Goal: Entertainment & Leisure: Consume media (video, audio)

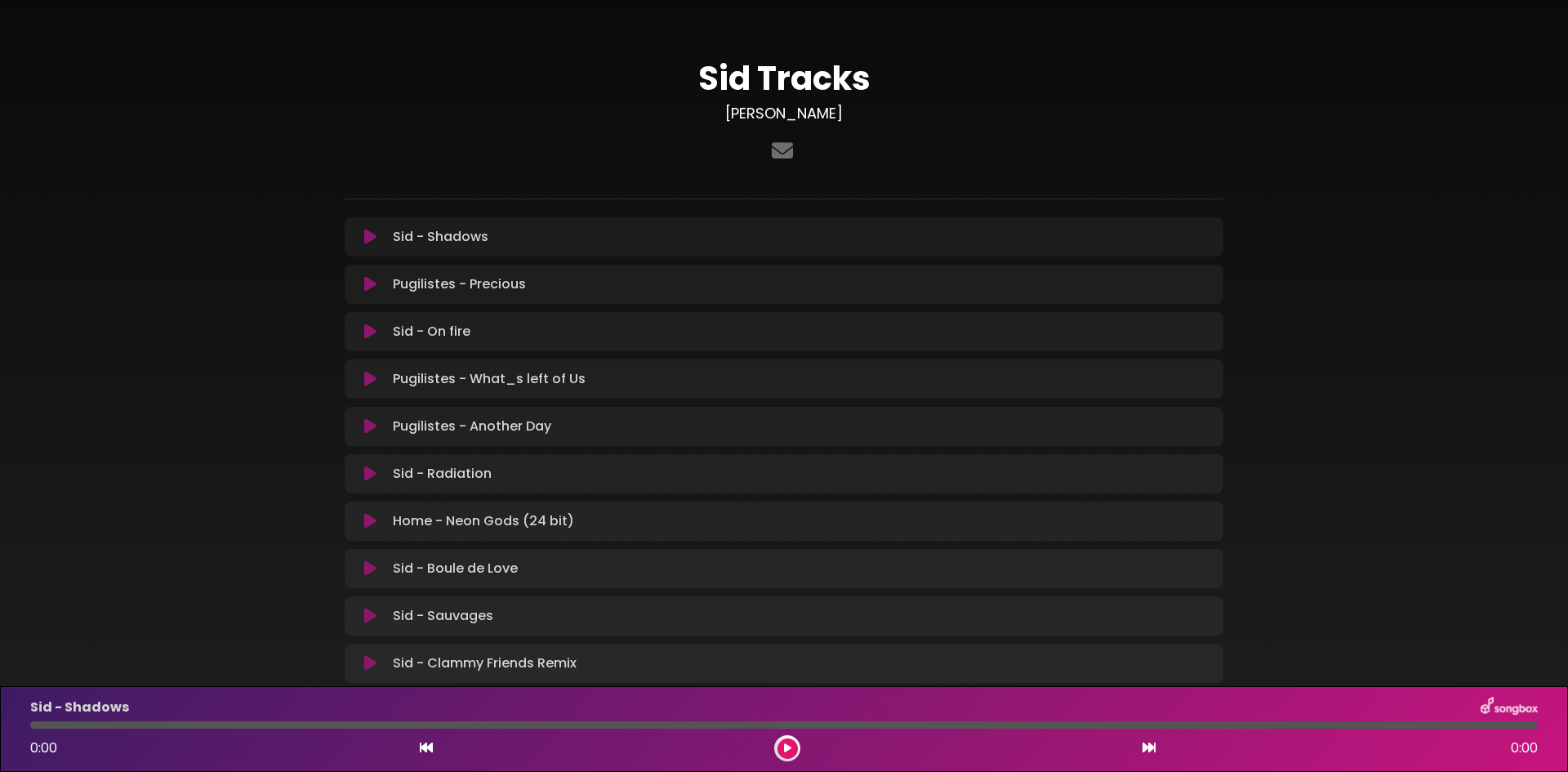
click at [365, 232] on icon at bounding box center [370, 237] width 12 height 16
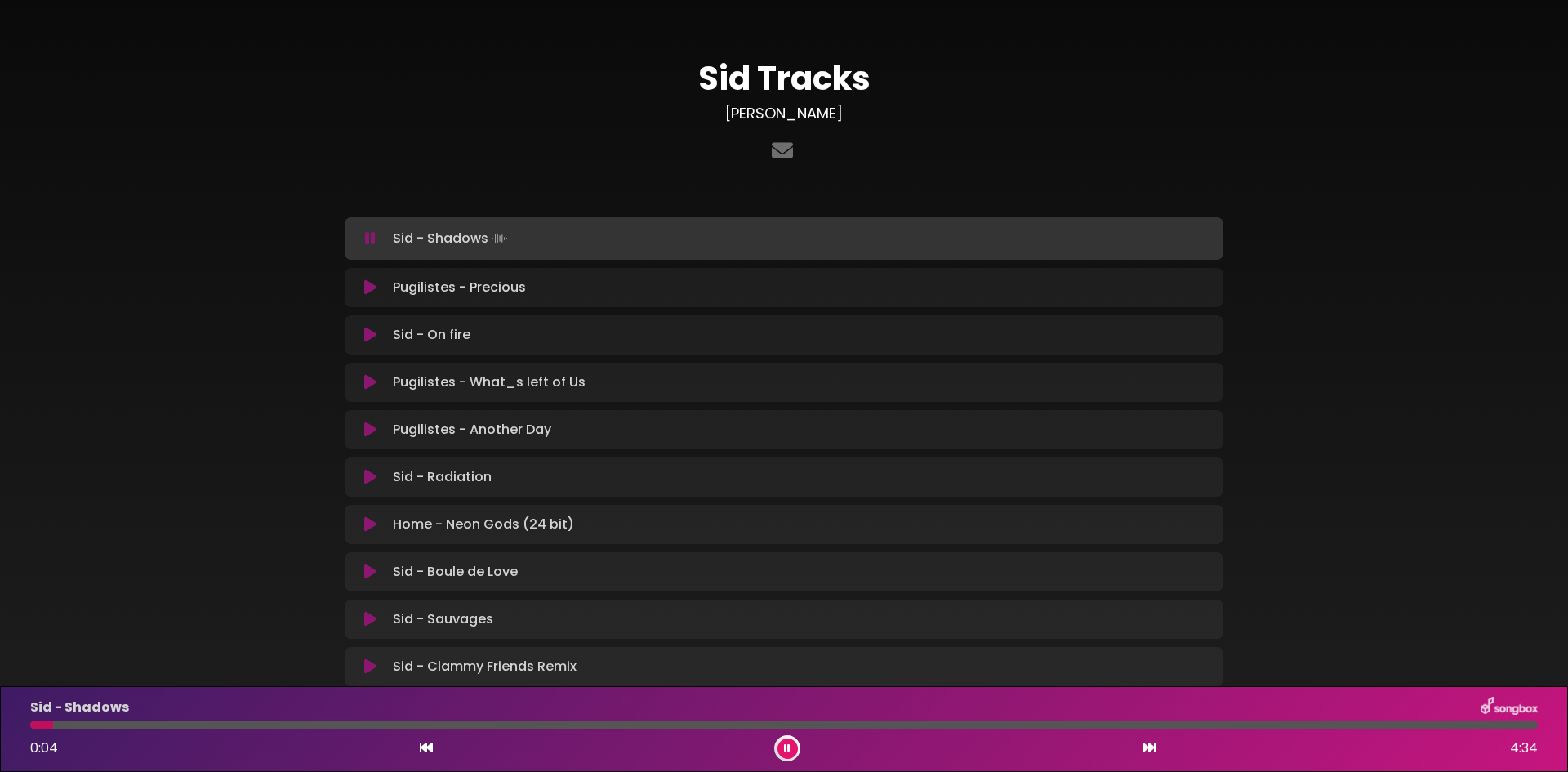
scroll to position [81, 0]
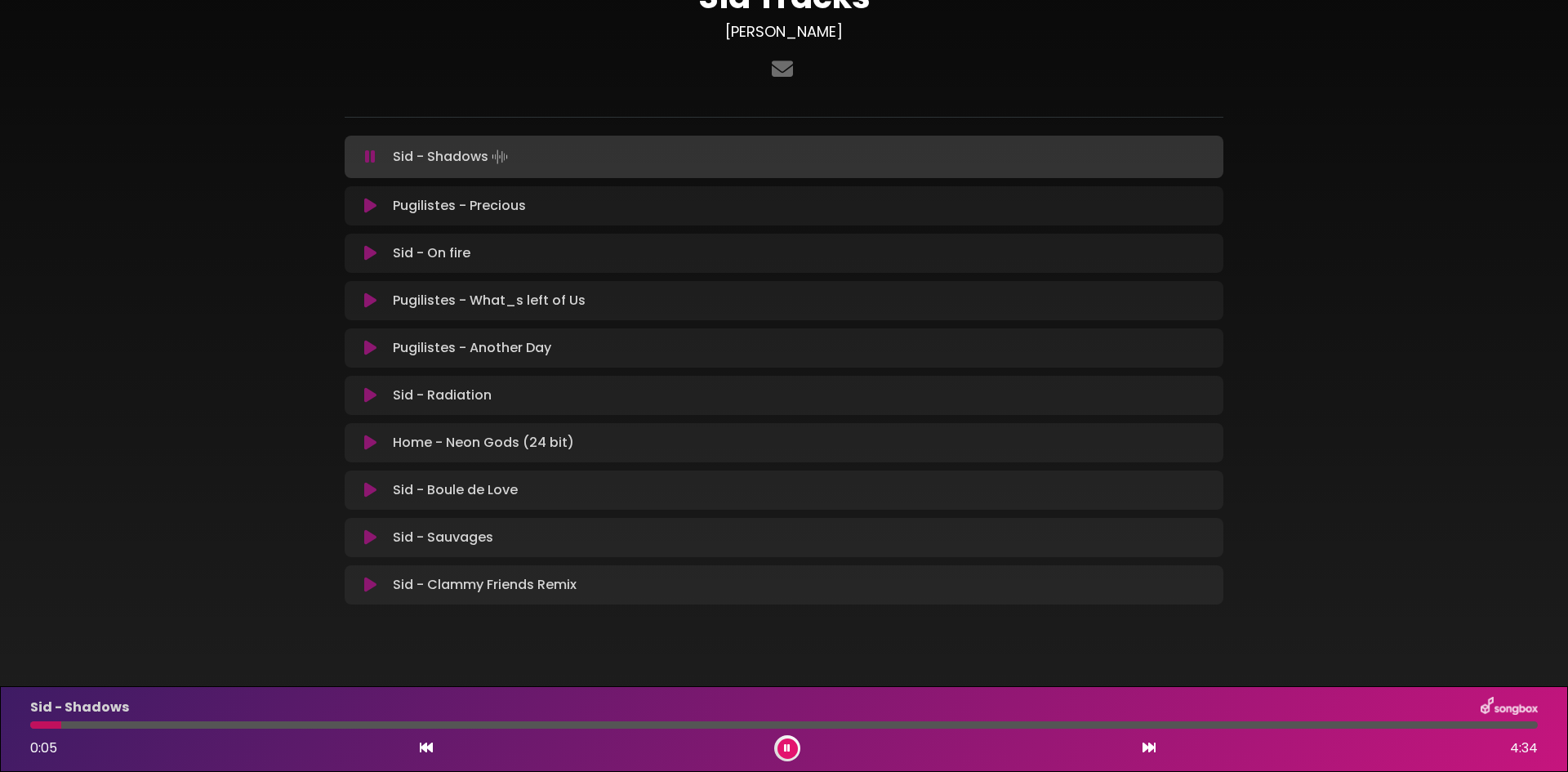
click at [793, 744] on button at bounding box center [788, 748] width 20 height 20
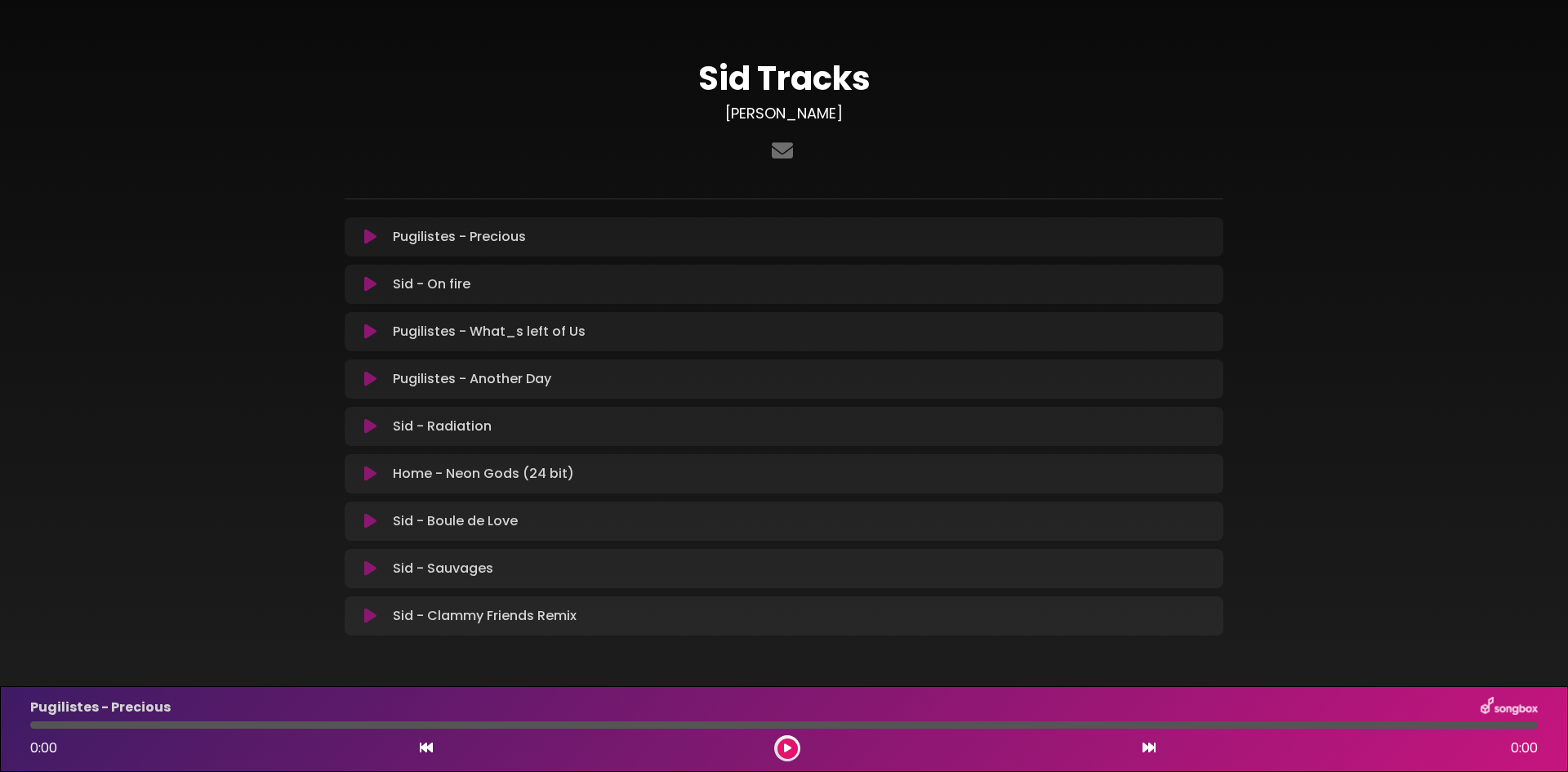
click at [786, 754] on button at bounding box center [788, 748] width 20 height 20
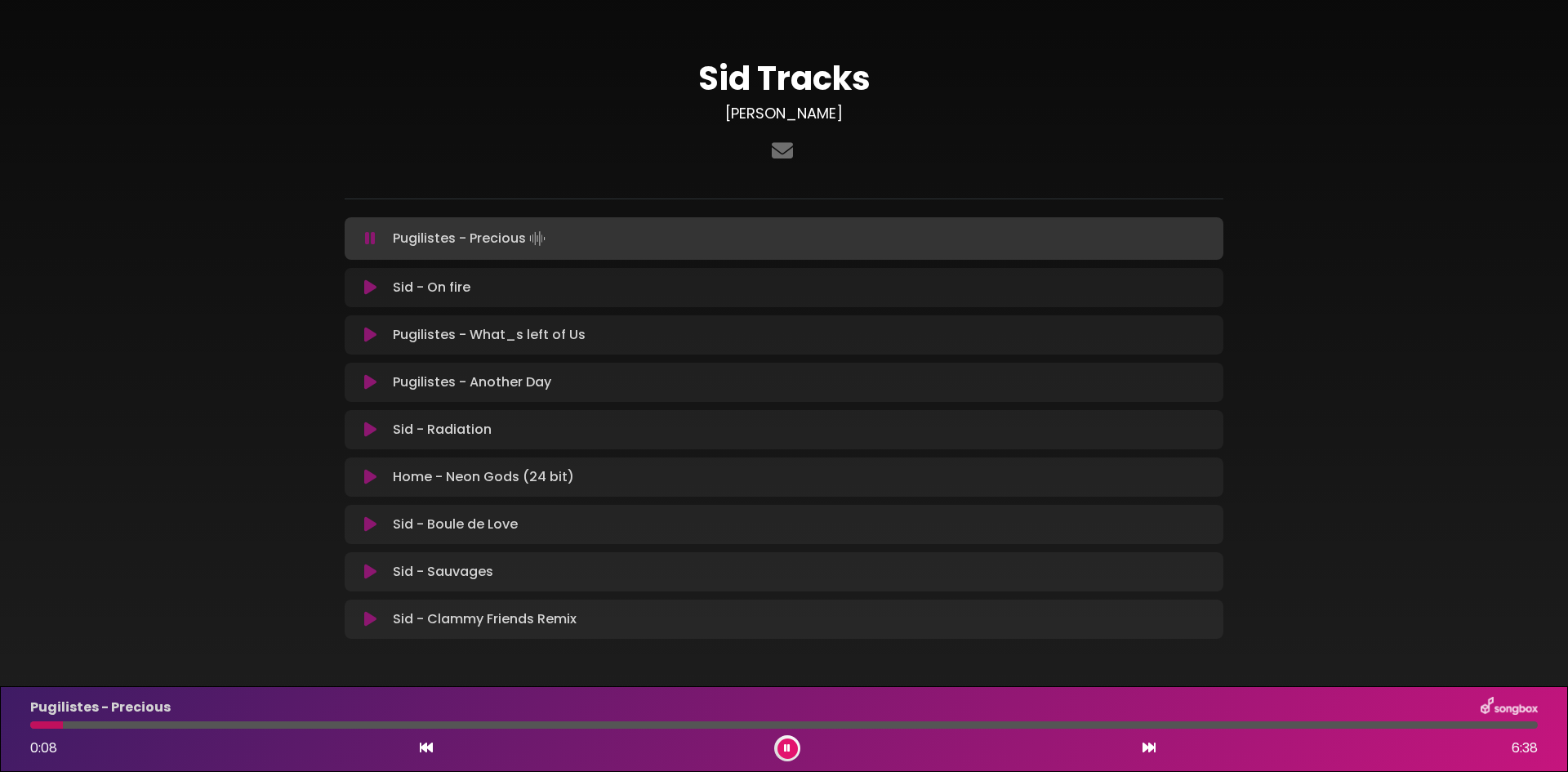
click at [1143, 750] on div "0:08 6:38" at bounding box center [784, 748] width 1526 height 26
click at [1148, 750] on icon at bounding box center [1148, 747] width 13 height 13
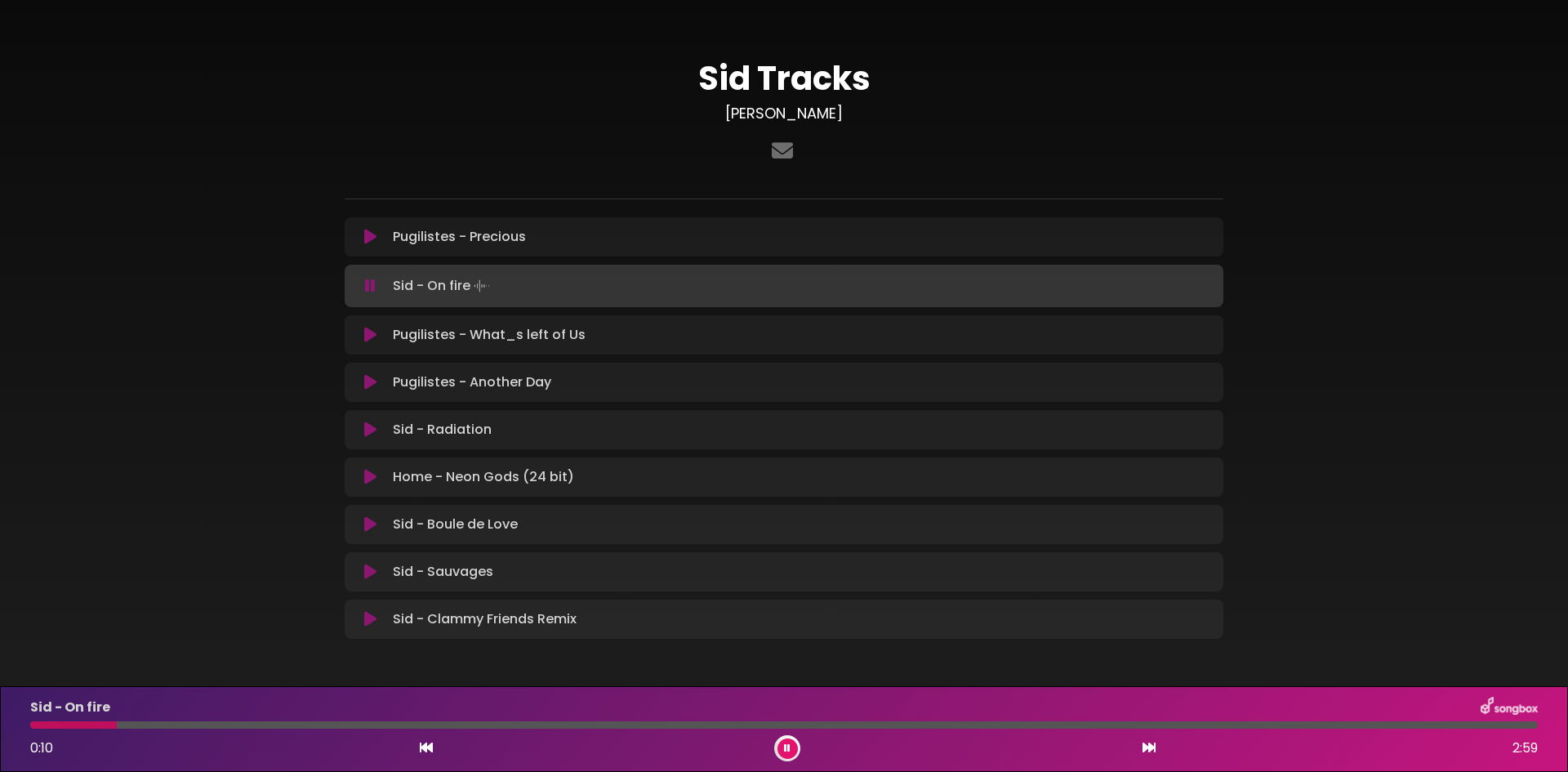
click at [1151, 747] on icon at bounding box center [1148, 747] width 13 height 13
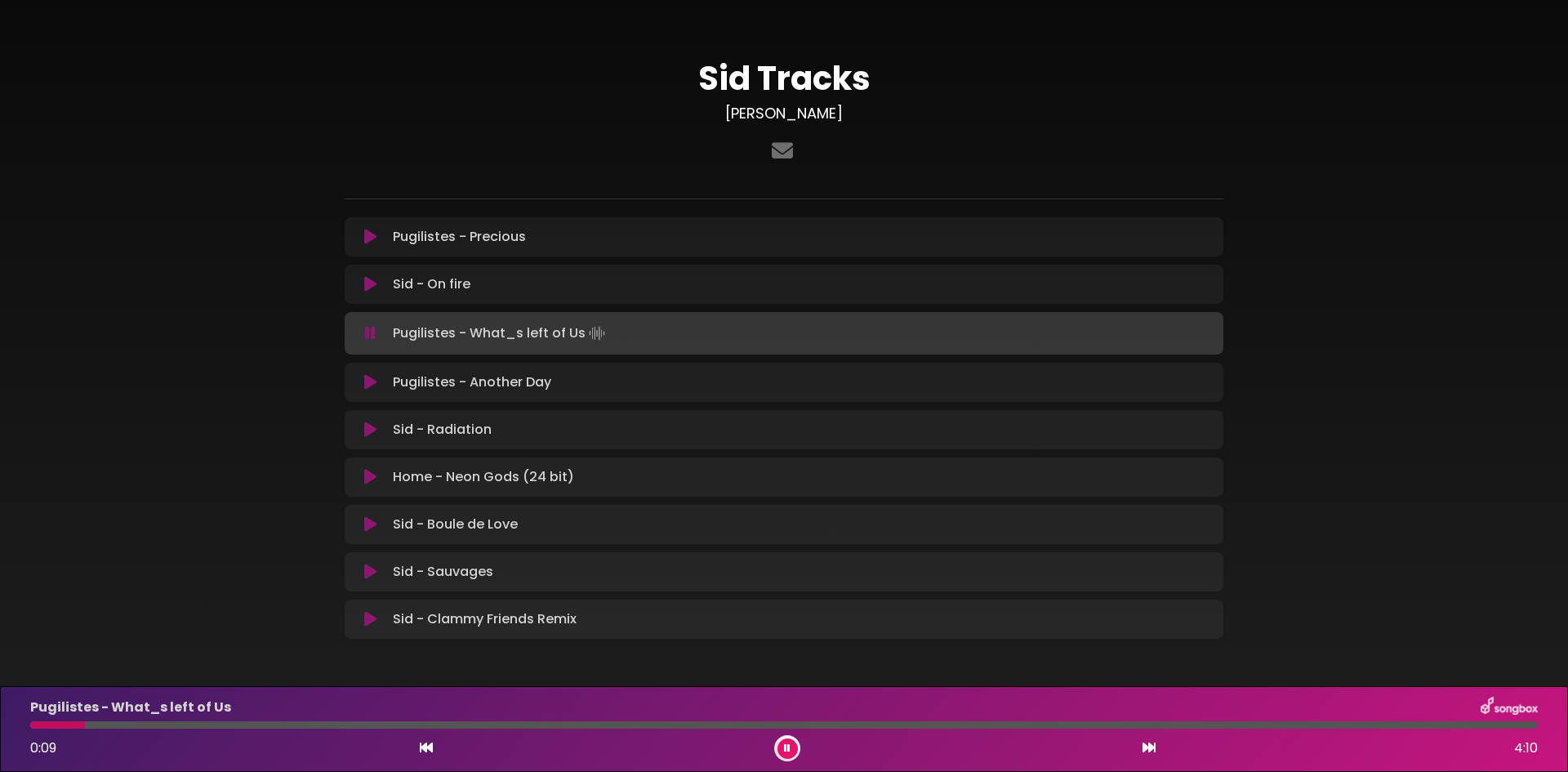
click at [1151, 747] on icon at bounding box center [1148, 747] width 13 height 13
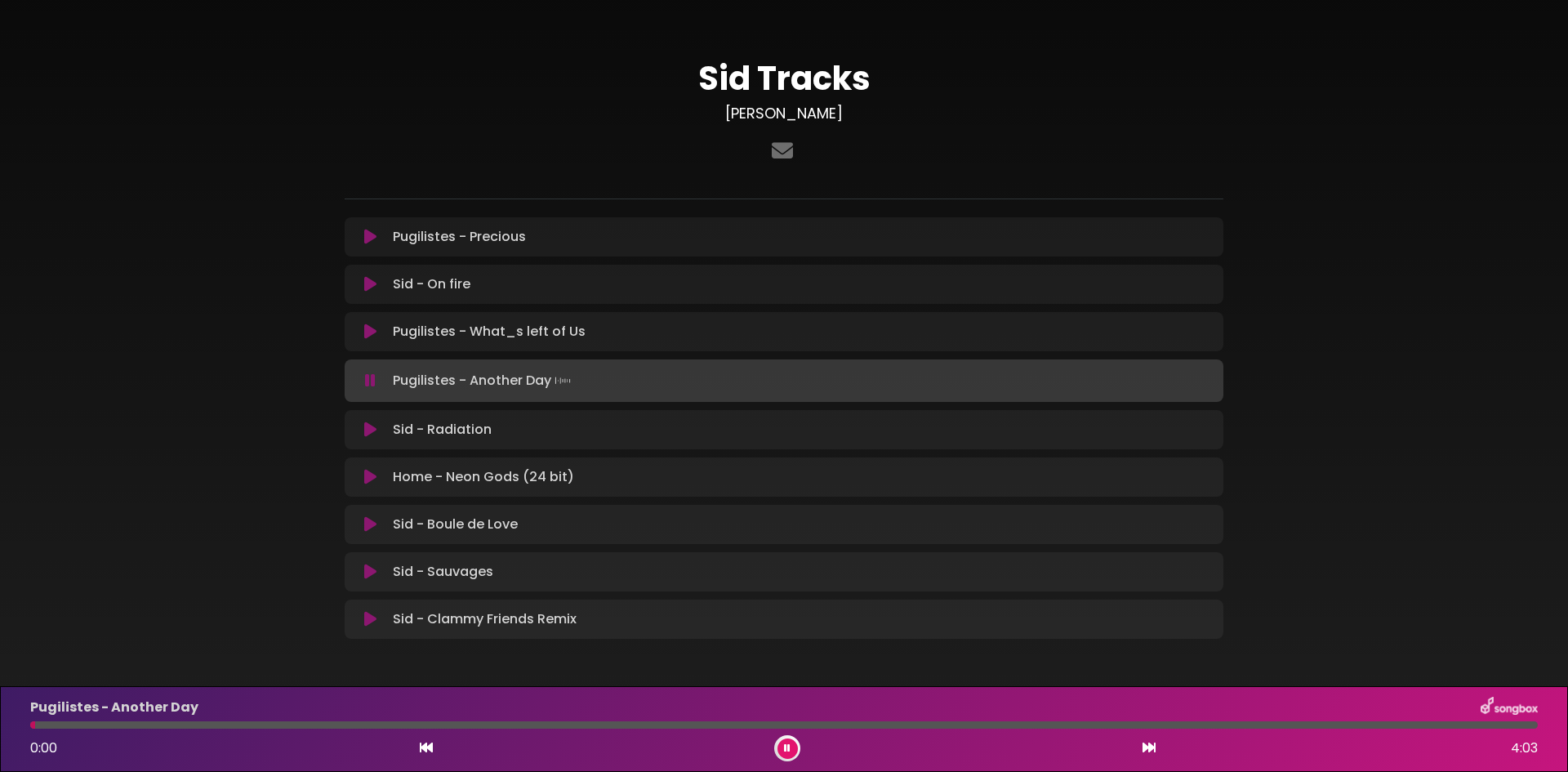
click at [438, 755] on div "0:00 4:03" at bounding box center [784, 748] width 1526 height 26
click at [431, 751] on icon at bounding box center [426, 747] width 13 height 13
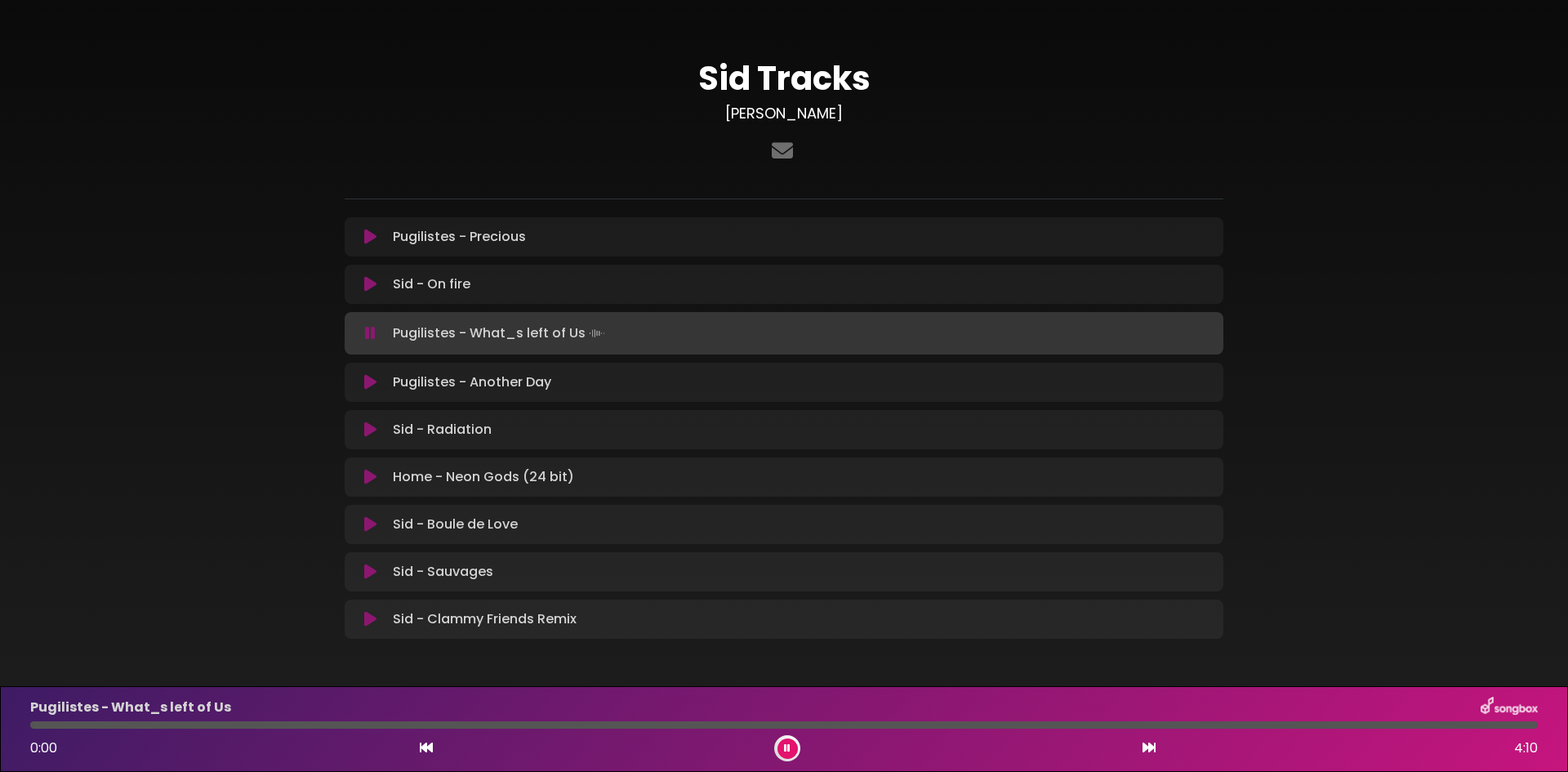
click at [431, 751] on icon at bounding box center [426, 747] width 13 height 13
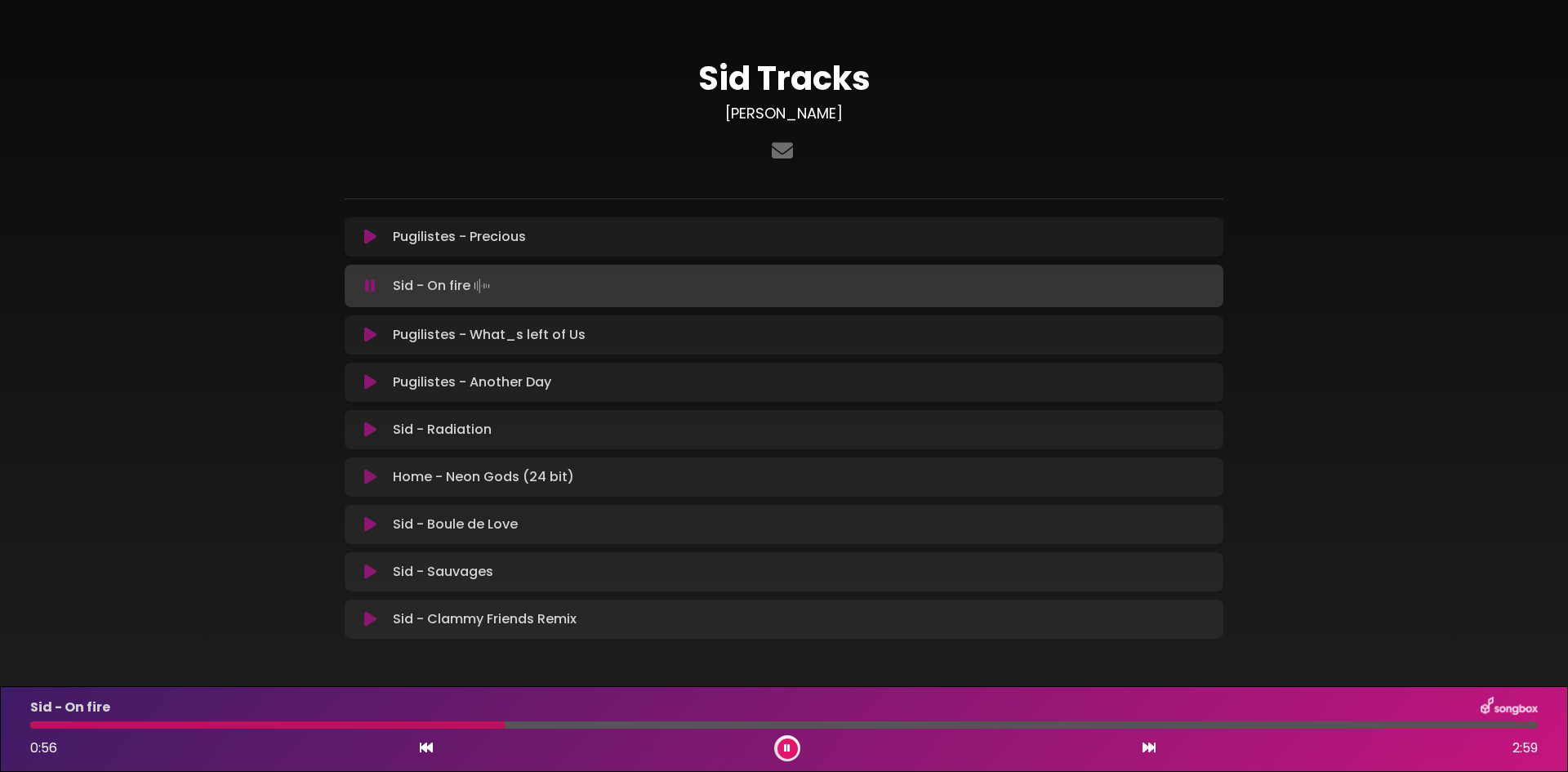
click at [1137, 743] on div "0:56 2:59" at bounding box center [784, 748] width 1526 height 26
click at [1146, 747] on icon at bounding box center [1148, 747] width 13 height 13
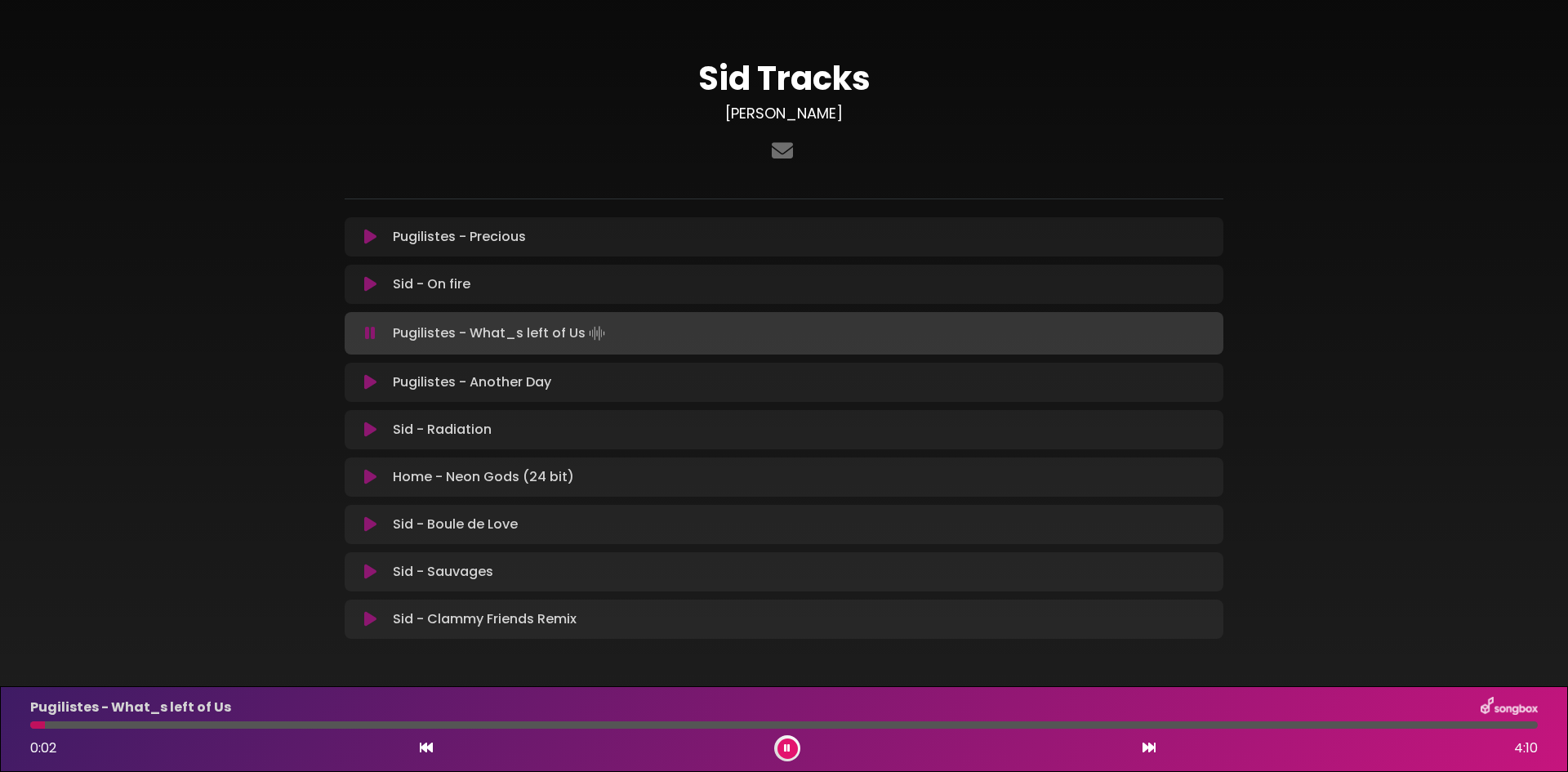
click at [1144, 747] on icon at bounding box center [1148, 747] width 13 height 13
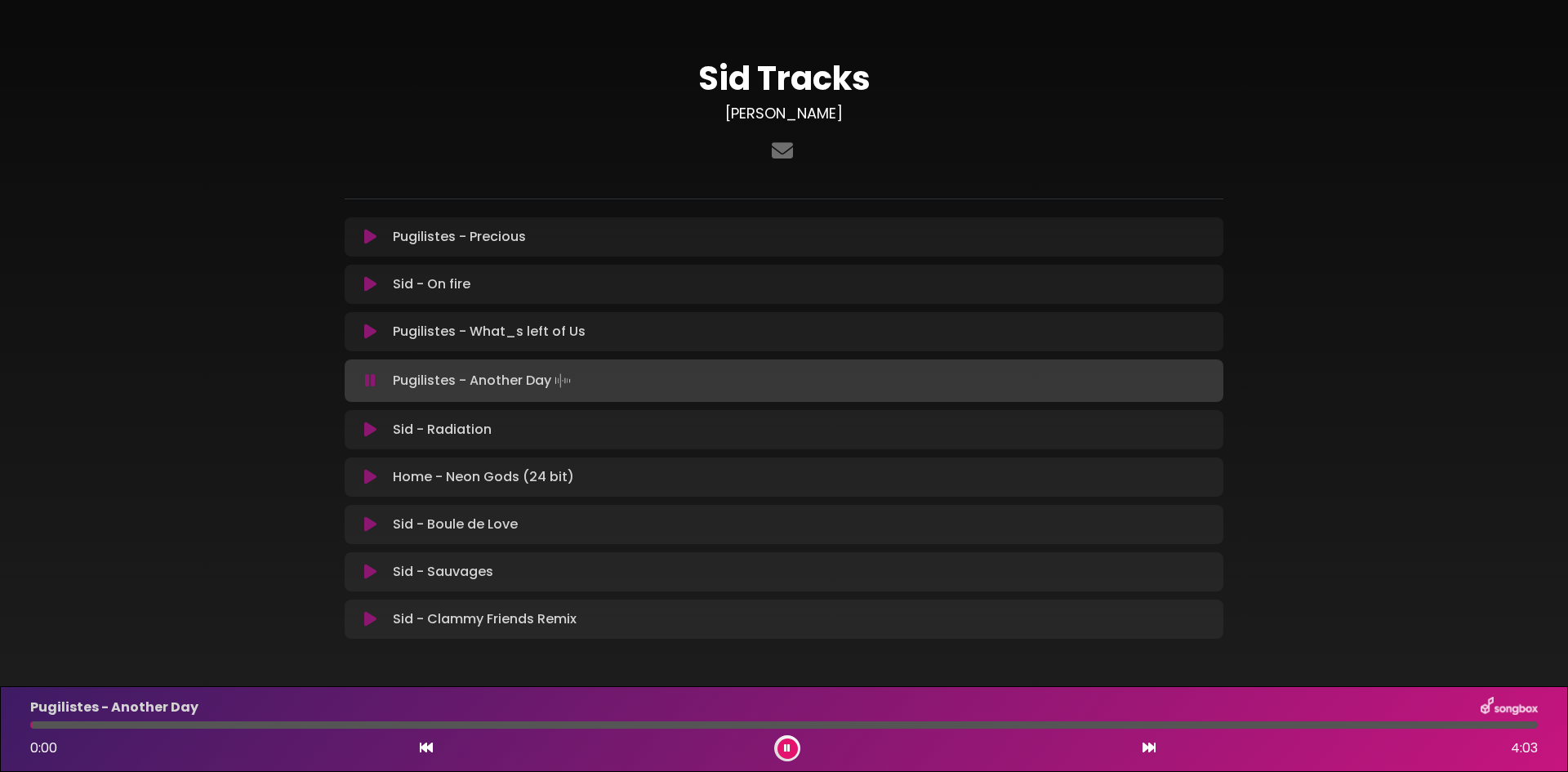
click at [1146, 747] on icon at bounding box center [1148, 747] width 13 height 13
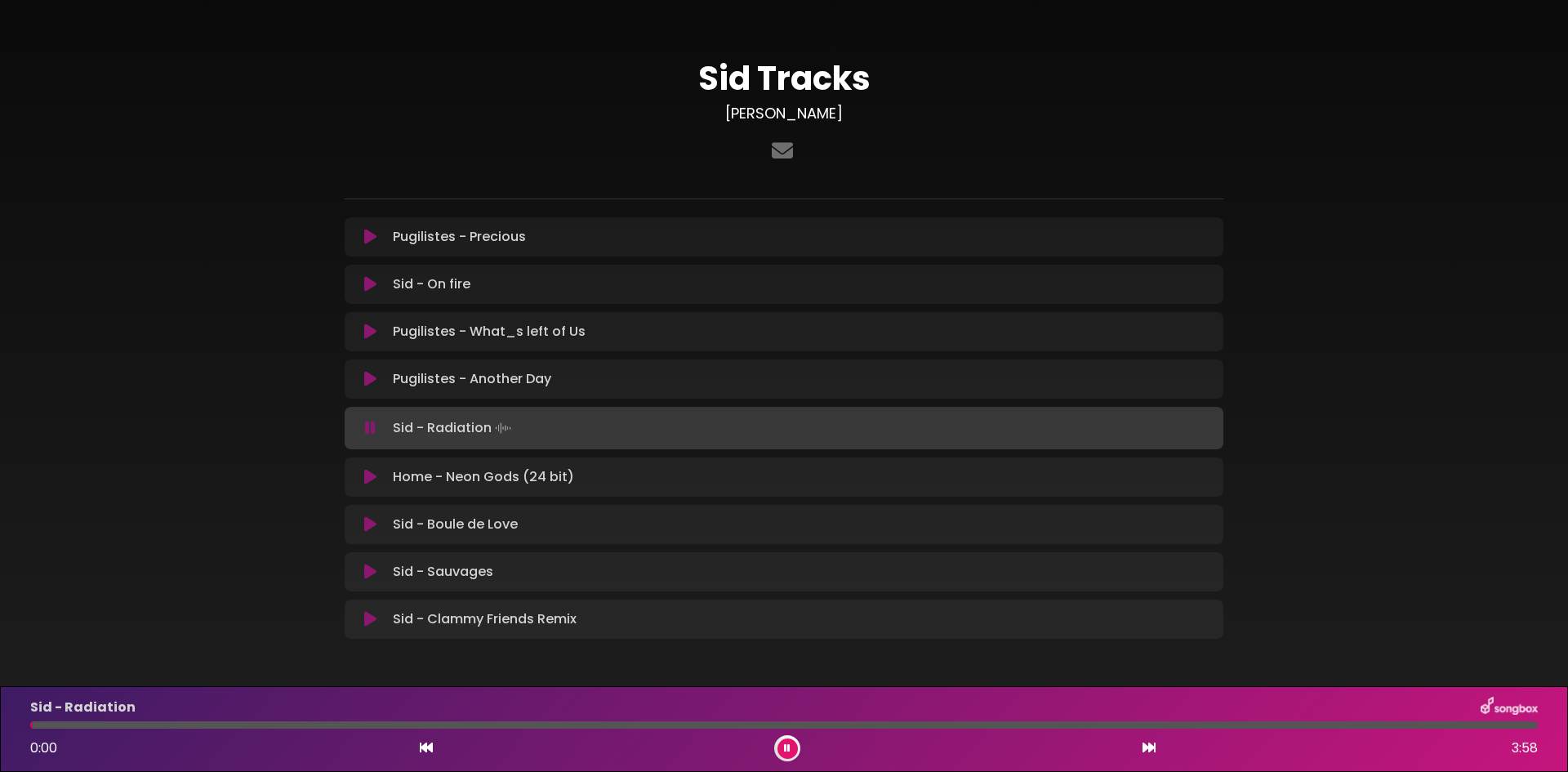
click at [1146, 747] on icon at bounding box center [1148, 747] width 13 height 13
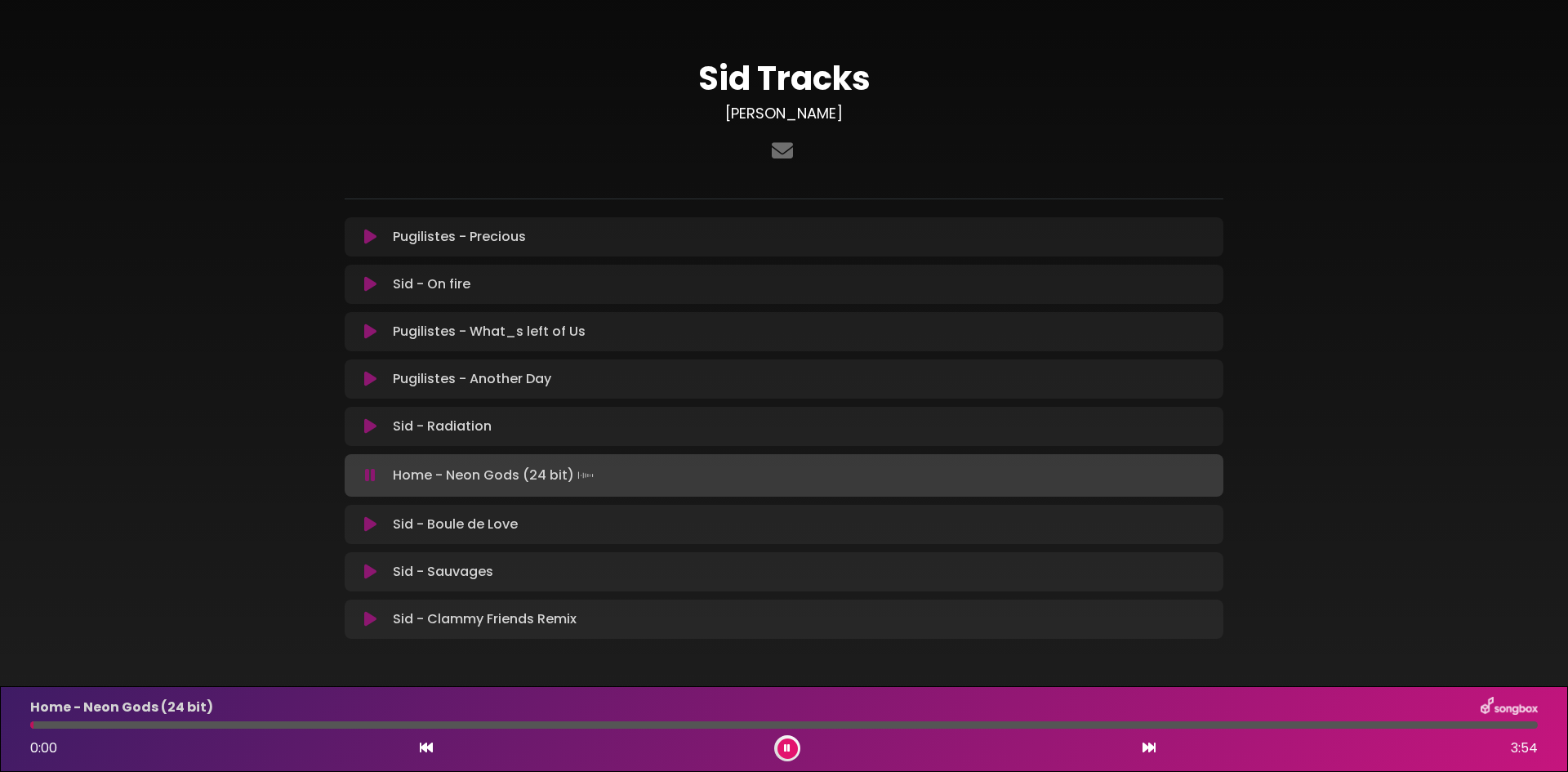
click at [1146, 747] on icon at bounding box center [1148, 747] width 13 height 13
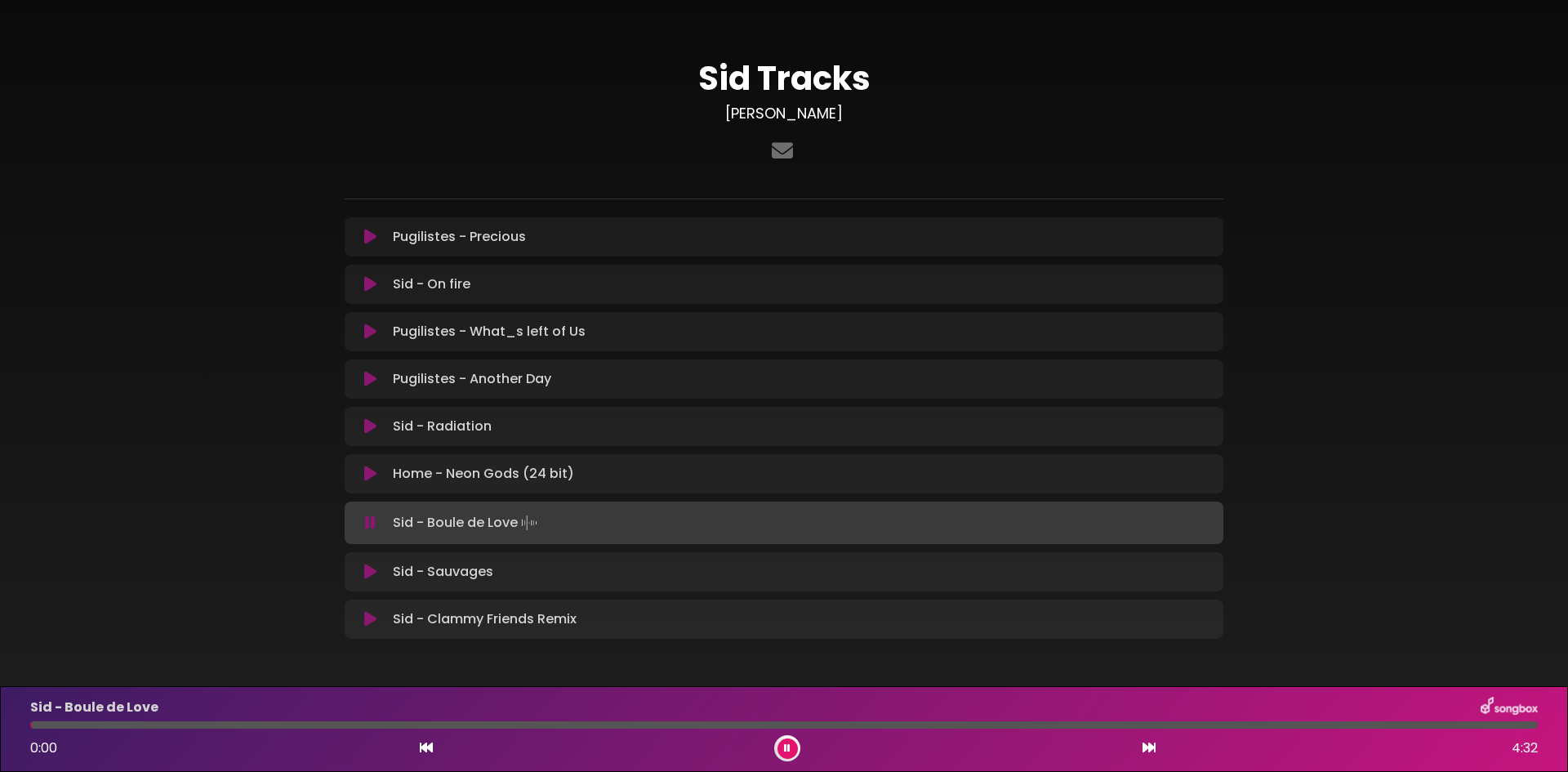
click at [1146, 747] on icon at bounding box center [1148, 747] width 13 height 13
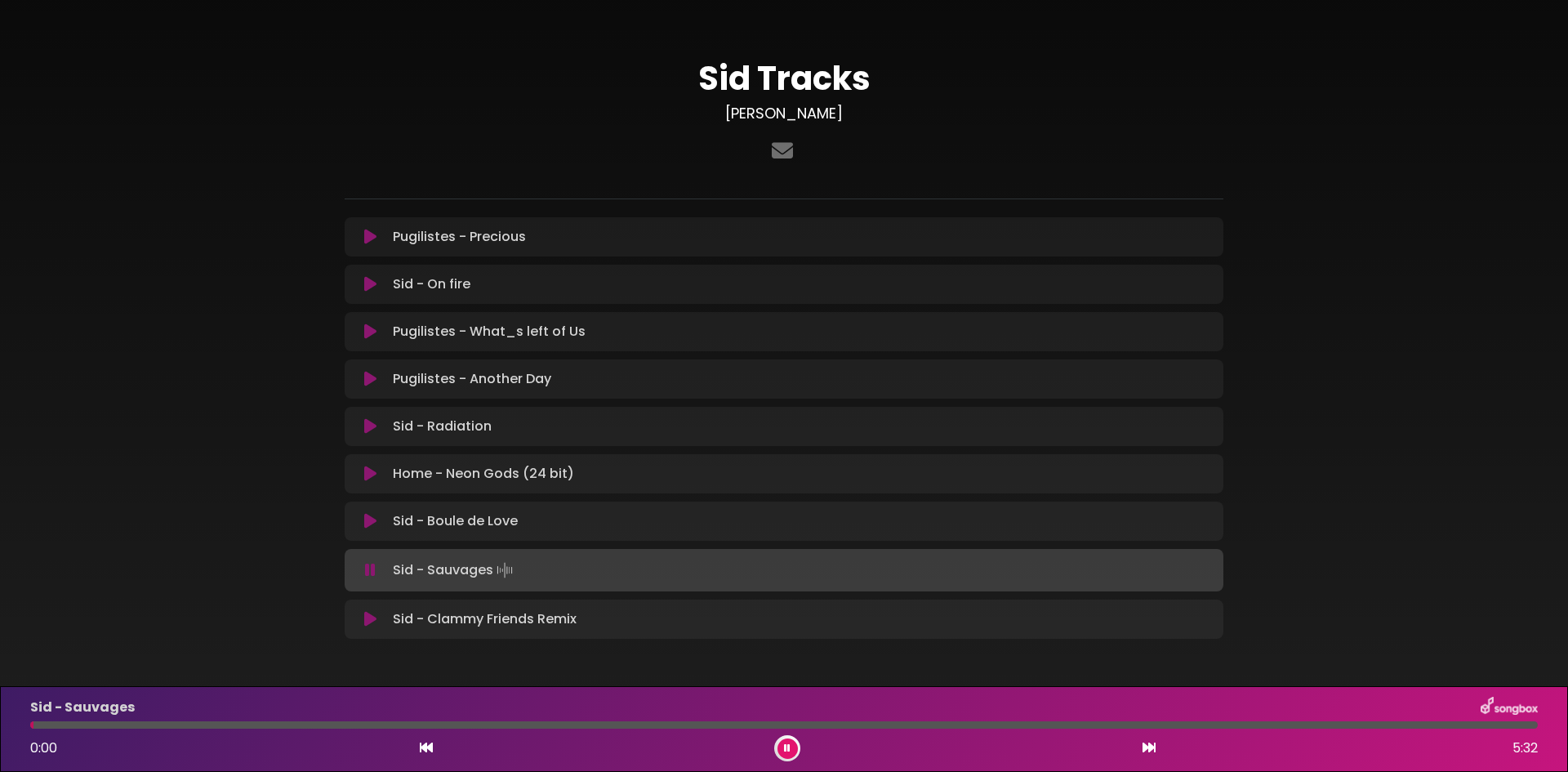
click at [1146, 747] on icon at bounding box center [1148, 747] width 13 height 13
